Goal: Information Seeking & Learning: Check status

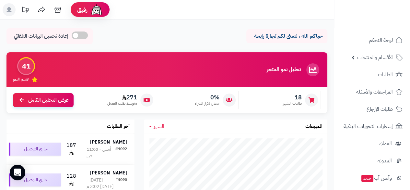
scroll to position [124, 0]
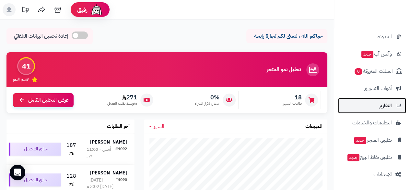
click at [374, 103] on link "التقارير" at bounding box center [372, 106] width 68 height 16
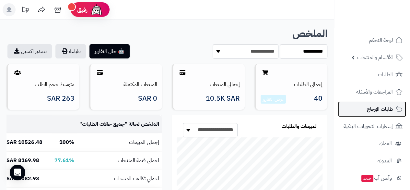
click at [373, 103] on link "طلبات الإرجاع" at bounding box center [372, 109] width 68 height 16
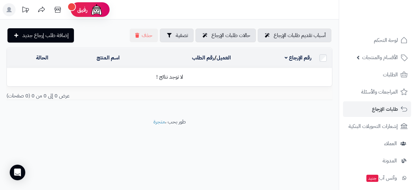
click at [339, 9] on div at bounding box center [377, 14] width 76 height 28
drag, startPoint x: 412, startPoint y: 15, endPoint x: 414, endPoint y: 8, distance: 7.2
click at [414, 8] on div at bounding box center [377, 14] width 76 height 28
drag, startPoint x: 340, startPoint y: 32, endPoint x: 341, endPoint y: 7, distance: 24.3
click at [341, 7] on div "رفيق ! الطلبات معالجة مكتمل إرجاع المنتجات العملاء المتواجدون الان 61 عملاء منت…" at bounding box center [207, 95] width 415 height 190
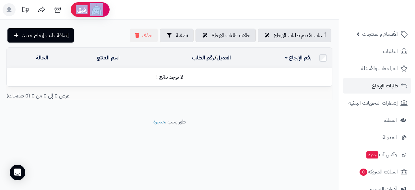
scroll to position [29, 0]
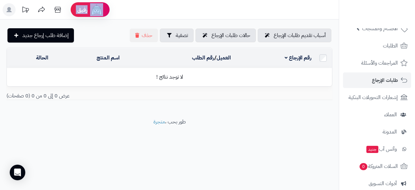
drag, startPoint x: 340, startPoint y: 70, endPoint x: 342, endPoint y: 35, distance: 35.7
click at [341, 35] on ul "لوحة التحكم الأقسام والمنتجات المنتجات مخزون الخيارات الأقسام الماركات مواصفات …" at bounding box center [377, 140] width 76 height 273
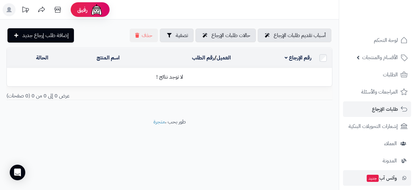
click at [415, 179] on li "وآتس آب جديد" at bounding box center [377, 178] width 76 height 16
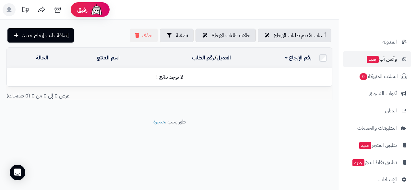
scroll to position [124, 0]
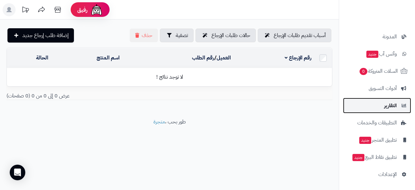
click at [379, 109] on link "التقارير" at bounding box center [377, 106] width 68 height 16
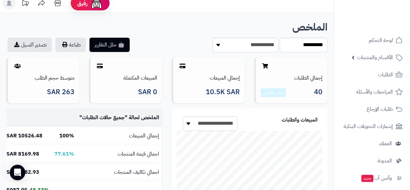
scroll to position [3, 0]
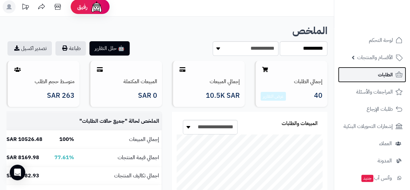
click at [388, 72] on span "الطلبات" at bounding box center [385, 74] width 15 height 9
